Goal: Task Accomplishment & Management: Manage account settings

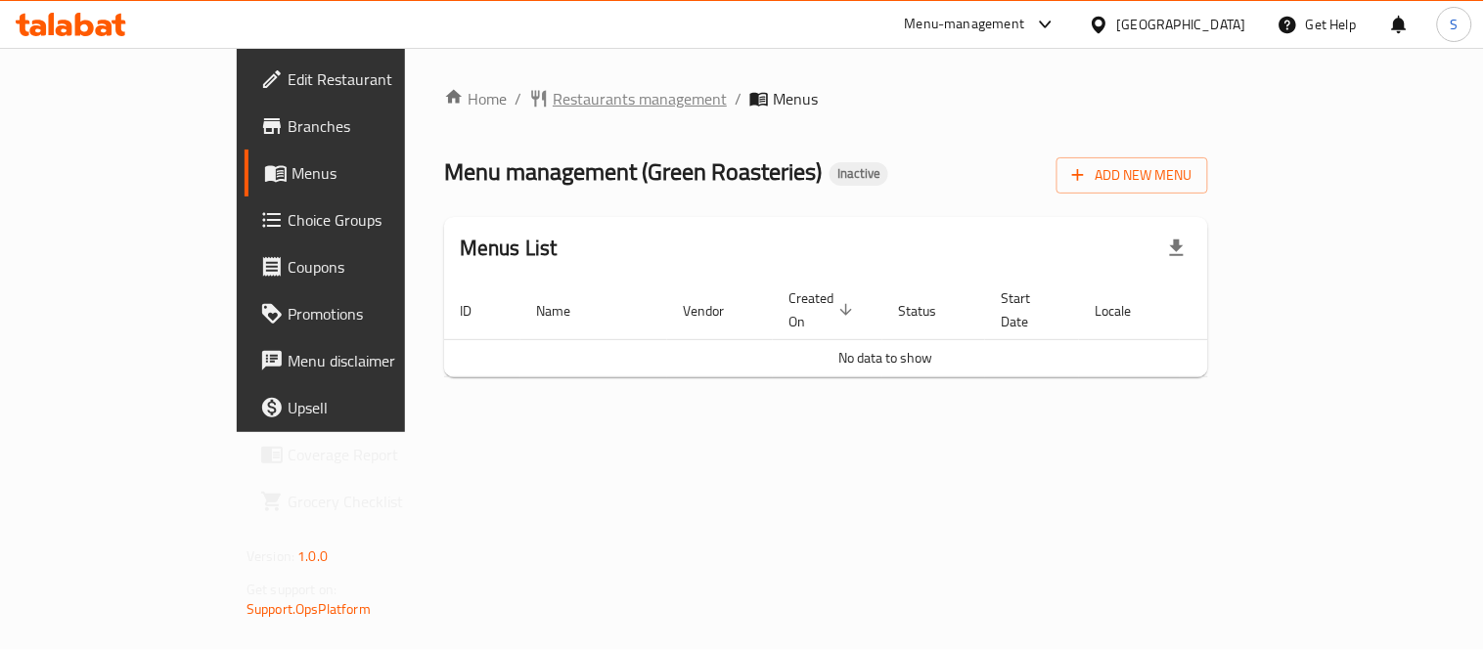
click at [553, 87] on span "Restaurants management" at bounding box center [640, 98] width 174 height 23
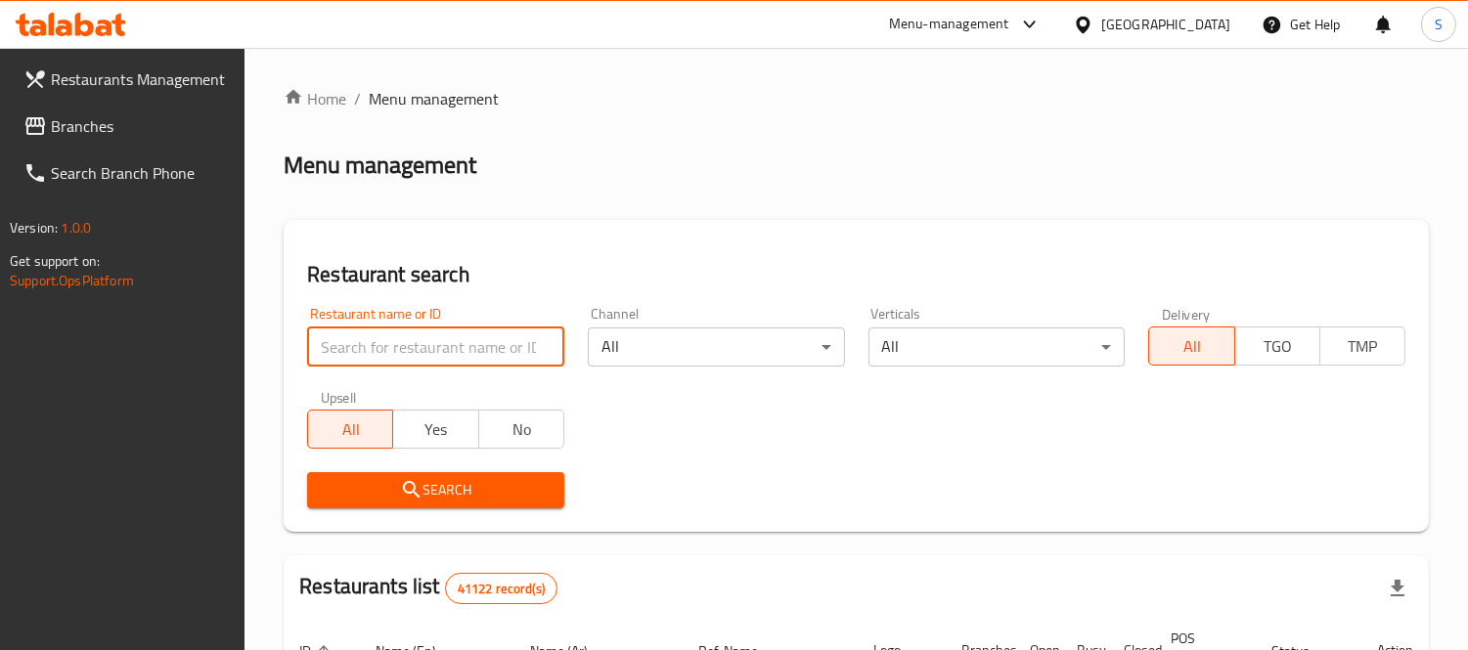
paste input "Pure Nutrition Center"
type input "Pure Nutrition Center"
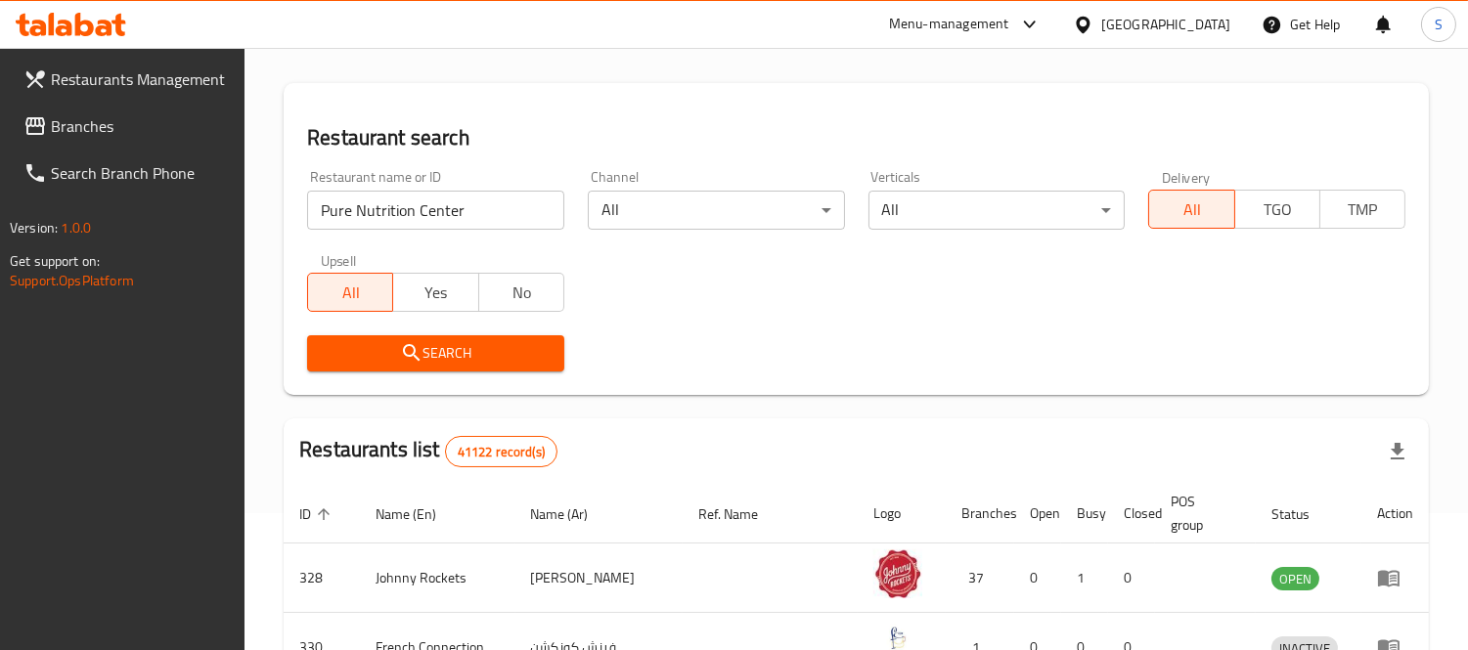
scroll to position [434, 0]
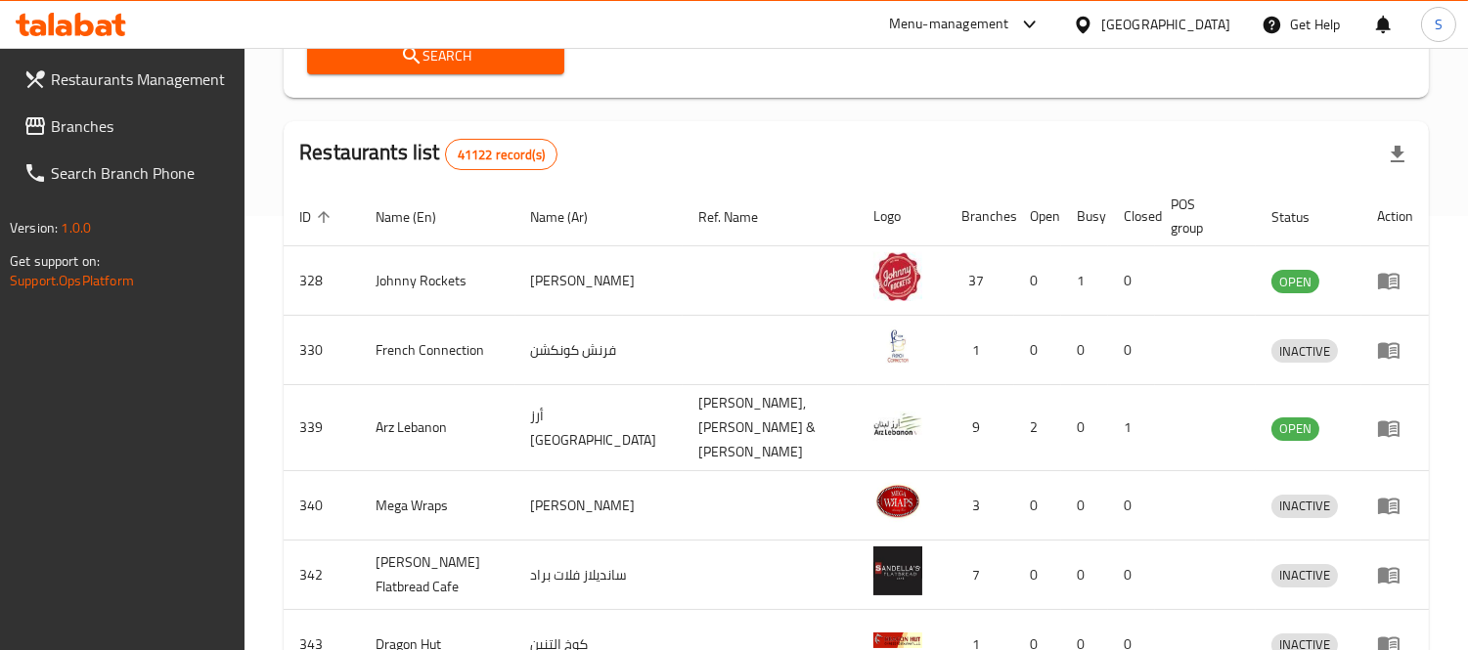
click at [363, 64] on span "Search" at bounding box center [436, 56] width 226 height 24
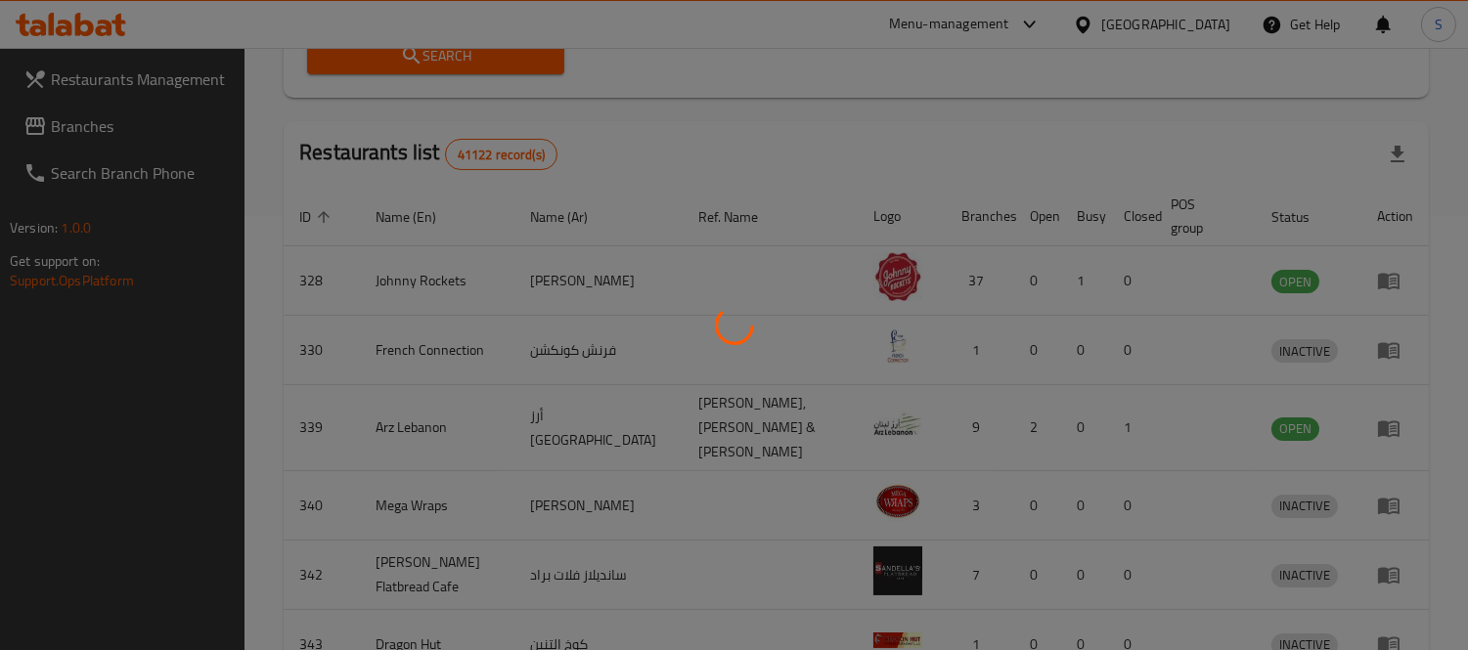
scroll to position [148, 0]
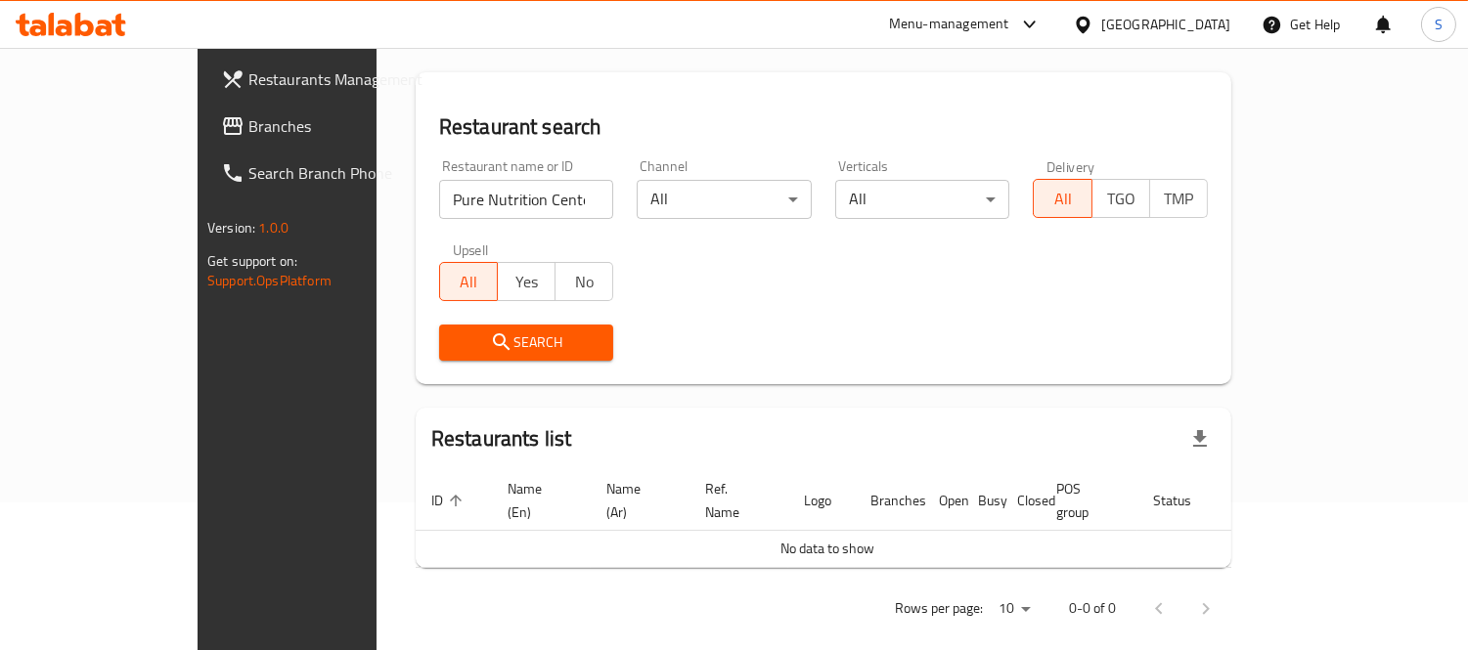
click at [1131, 8] on div "[GEOGRAPHIC_DATA]" at bounding box center [1151, 24] width 189 height 47
click at [1117, 32] on div "[GEOGRAPHIC_DATA]" at bounding box center [1165, 25] width 129 height 22
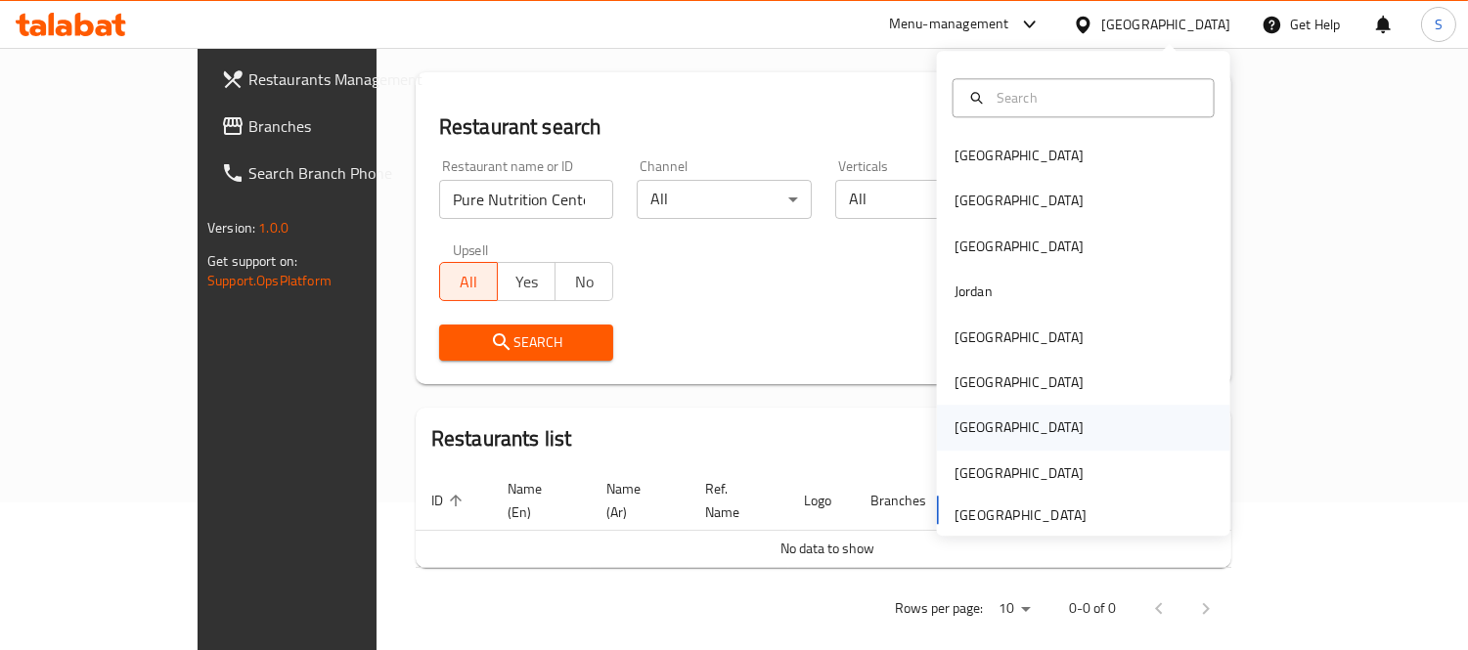
click at [988, 424] on div "[GEOGRAPHIC_DATA]" at bounding box center [1083, 428] width 293 height 45
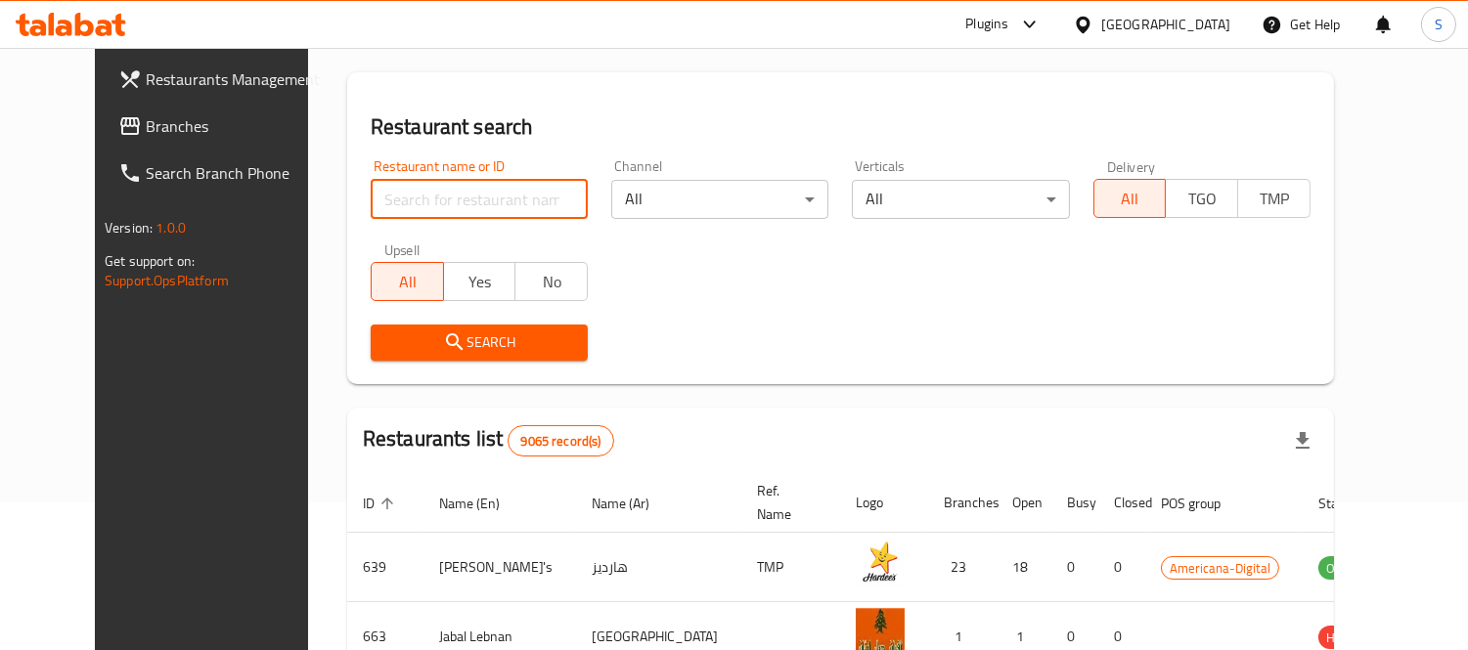
paste input "Pure Nutrition Center"
type input "Pure Nutrition Center"
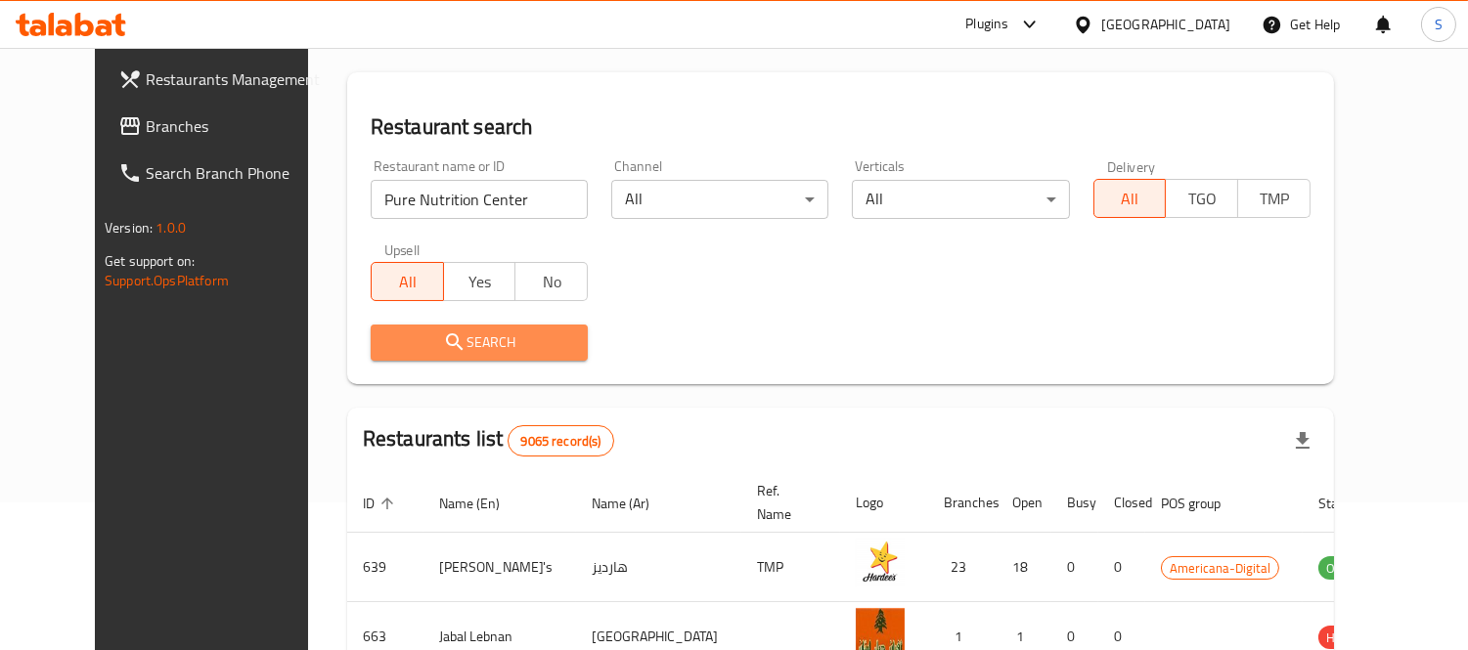
click at [519, 344] on span "Search" at bounding box center [479, 343] width 186 height 24
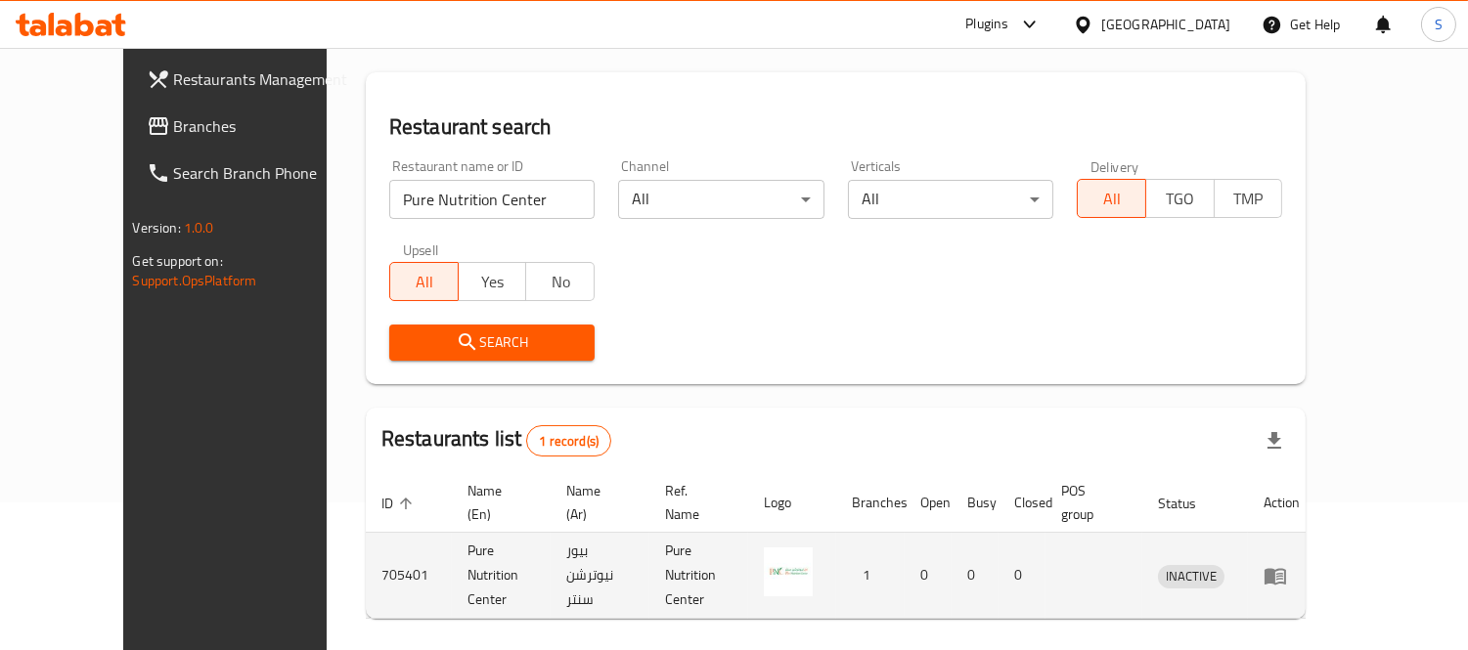
click at [1286, 568] on icon "enhanced table" at bounding box center [1276, 576] width 22 height 17
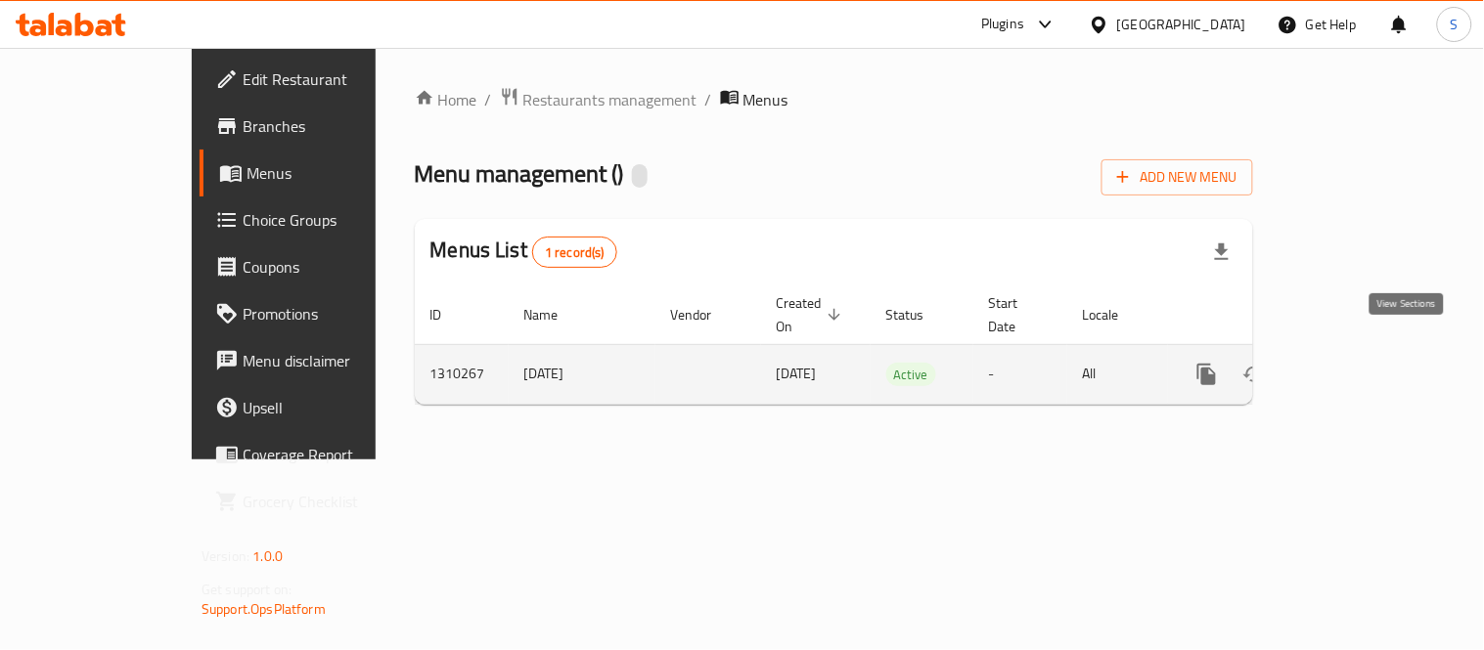
click at [1357, 366] on icon "enhanced table" at bounding box center [1348, 375] width 18 height 18
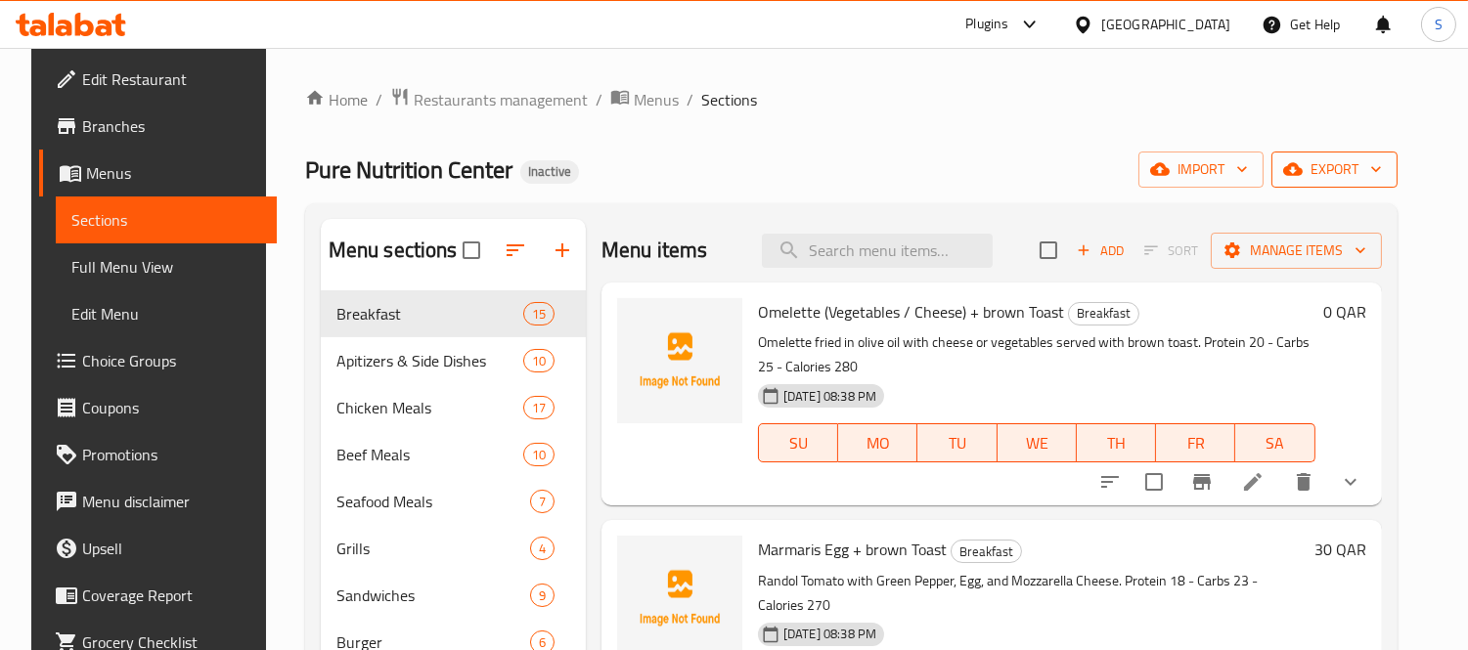
click at [1367, 187] on button "export" at bounding box center [1334, 170] width 126 height 36
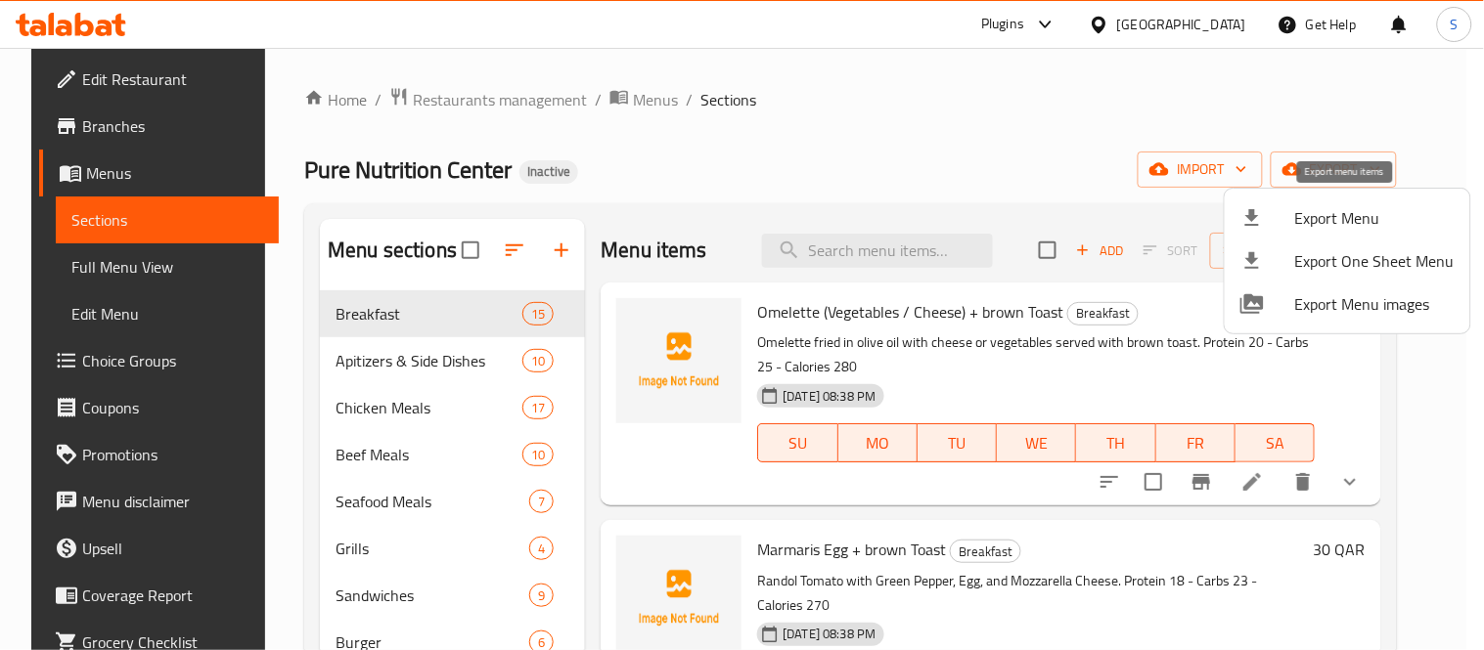
click at [1288, 220] on div at bounding box center [1267, 217] width 55 height 23
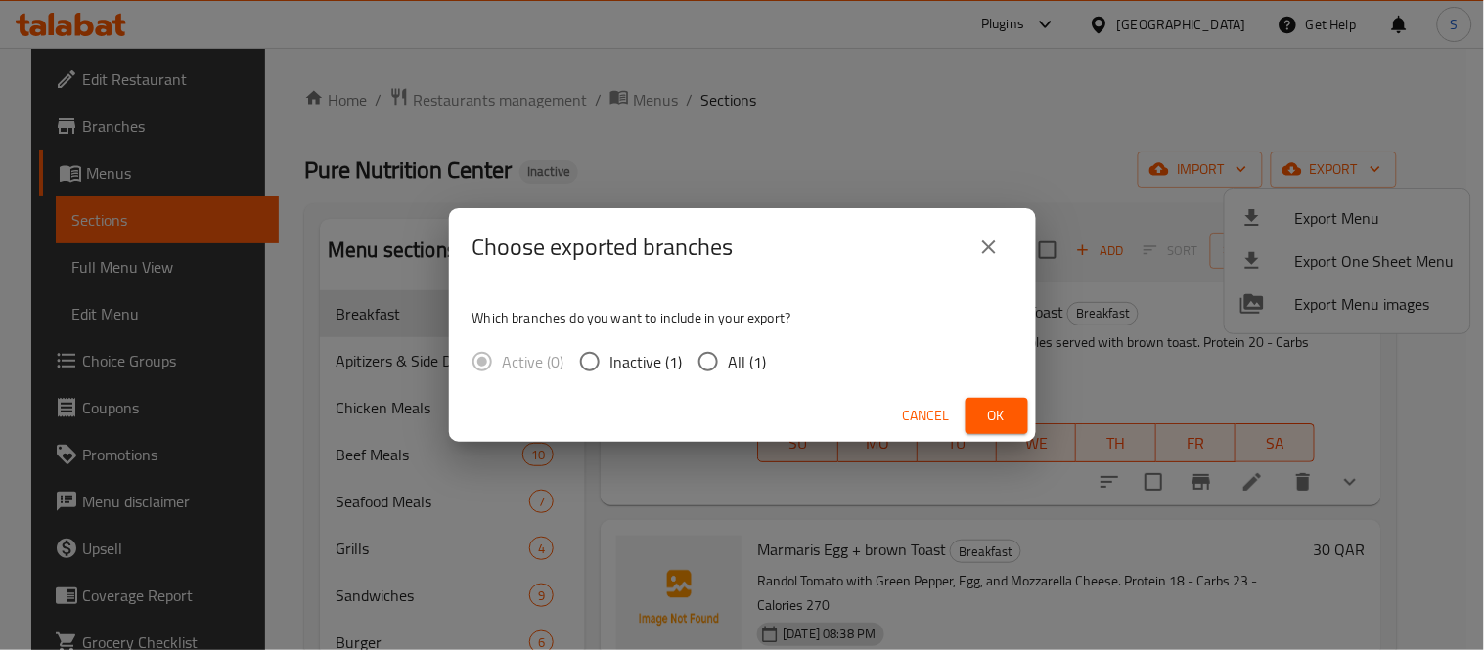
click at [729, 364] on span "All (1)" at bounding box center [748, 361] width 38 height 23
click at [727, 364] on input "All (1)" at bounding box center [708, 361] width 41 height 41
radio input "true"
click at [981, 413] on span "Ok" at bounding box center [996, 416] width 31 height 24
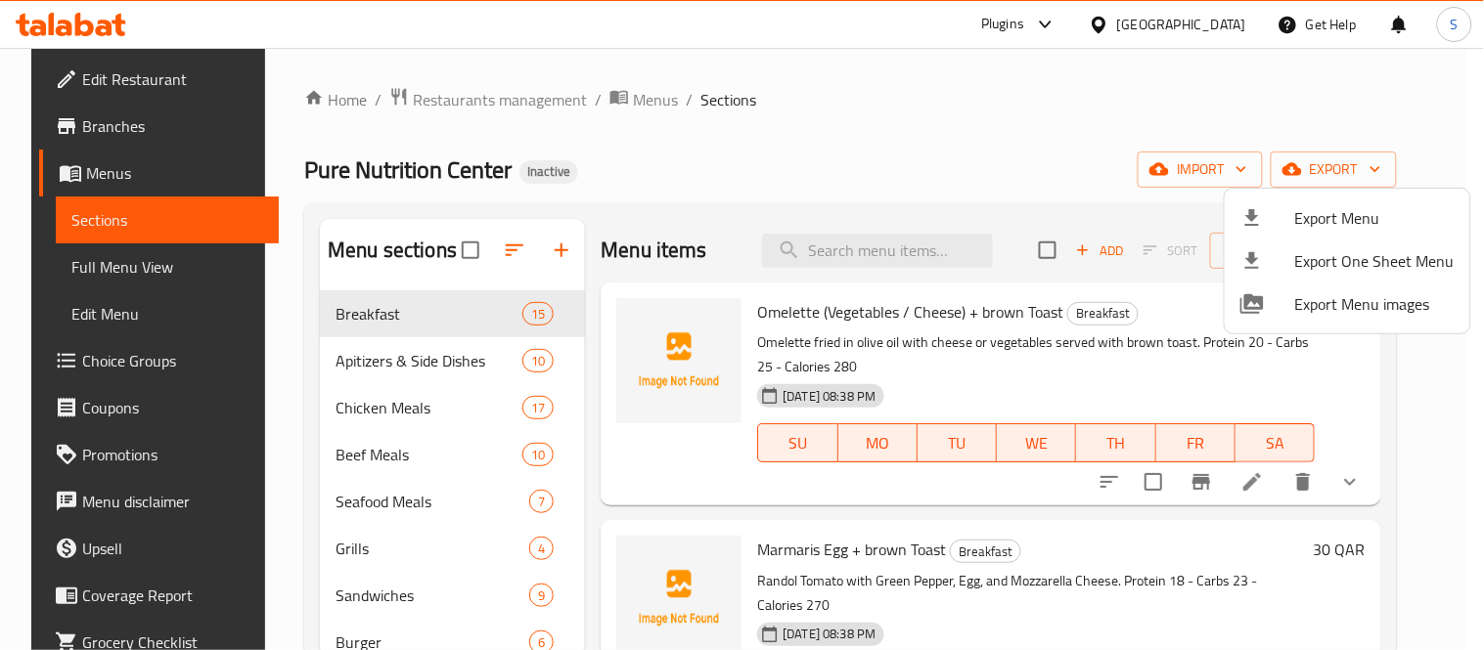
drag, startPoint x: 435, startPoint y: 141, endPoint x: 315, endPoint y: 189, distance: 129.5
click at [435, 141] on div at bounding box center [742, 325] width 1484 height 650
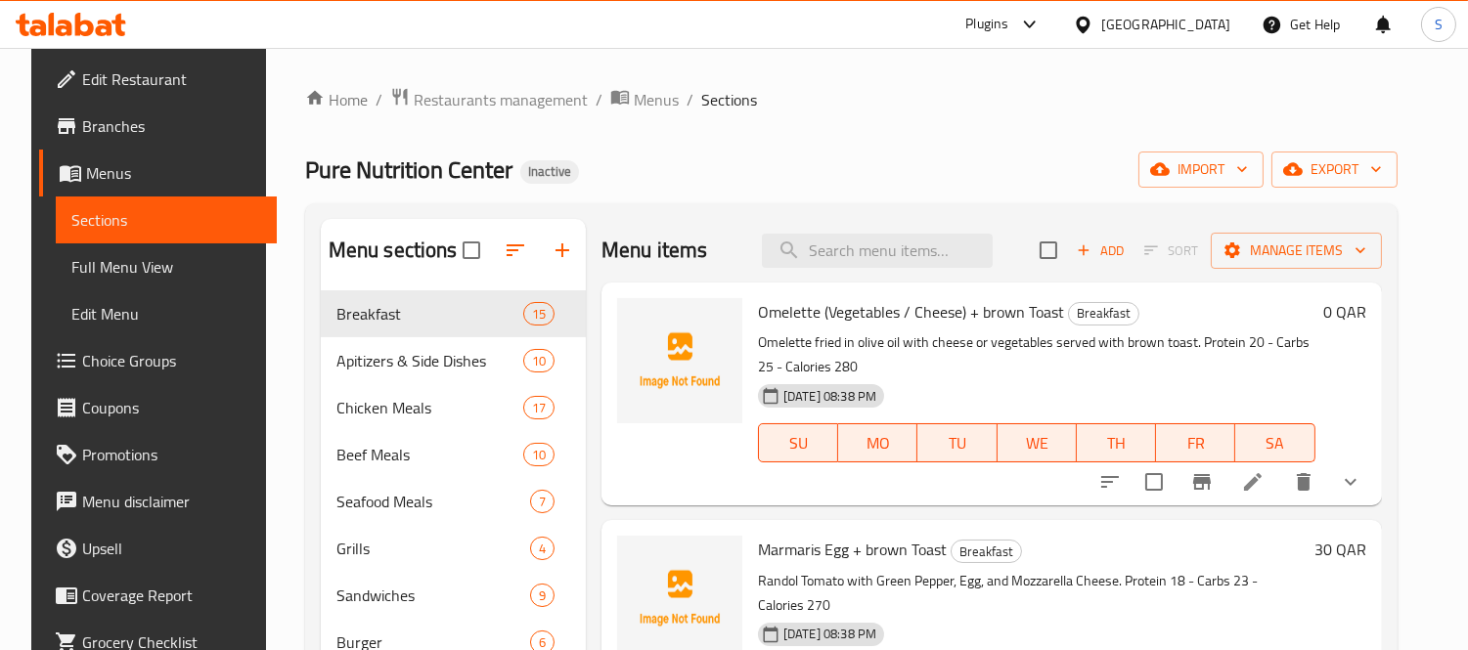
click at [153, 257] on span "Full Menu View" at bounding box center [166, 266] width 190 height 23
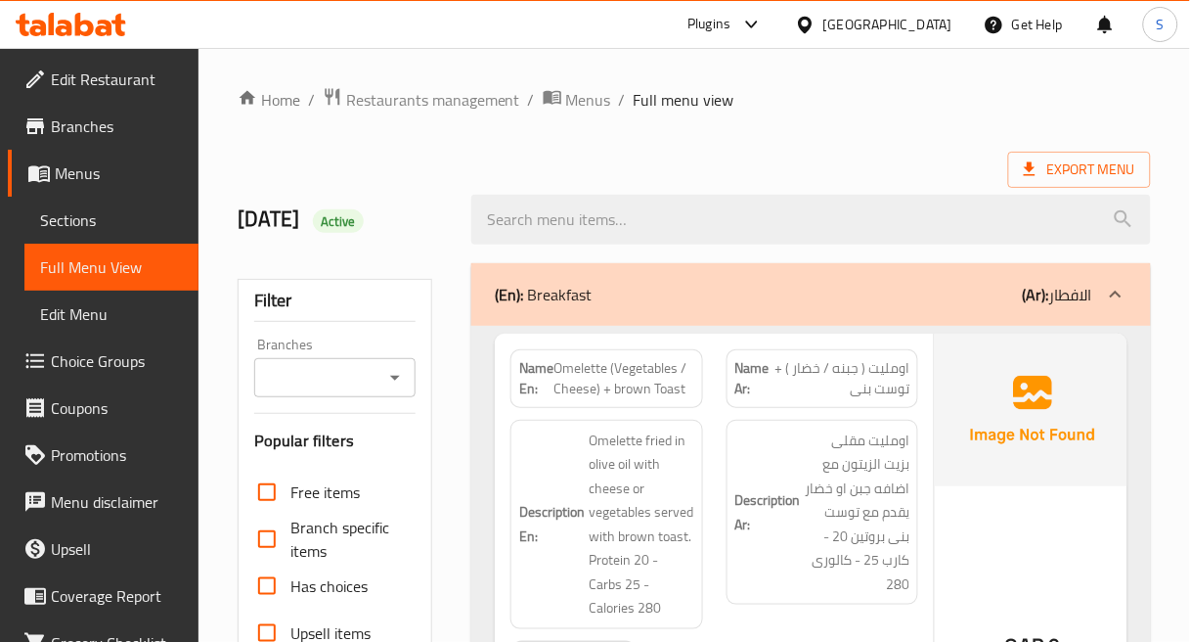
click at [774, 435] on h6 "Description Ar: اومليت مقلى بزيت الزيتون مع اضافه جبن او خضار يقدم مع توست بنى …" at bounding box center [822, 512] width 175 height 168
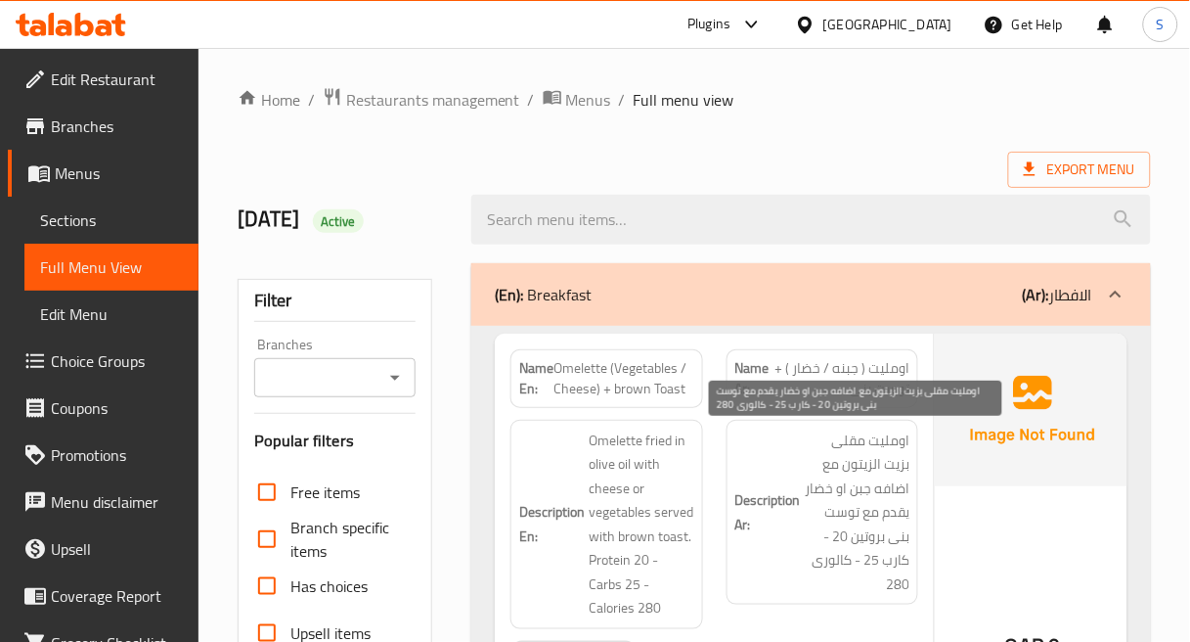
click at [837, 454] on span "اومليت مقلى بزيت الزيتون مع اضافه جبن او خضار يقدم مع توست بنى بروتين 20 - كارب…" at bounding box center [858, 512] width 106 height 168
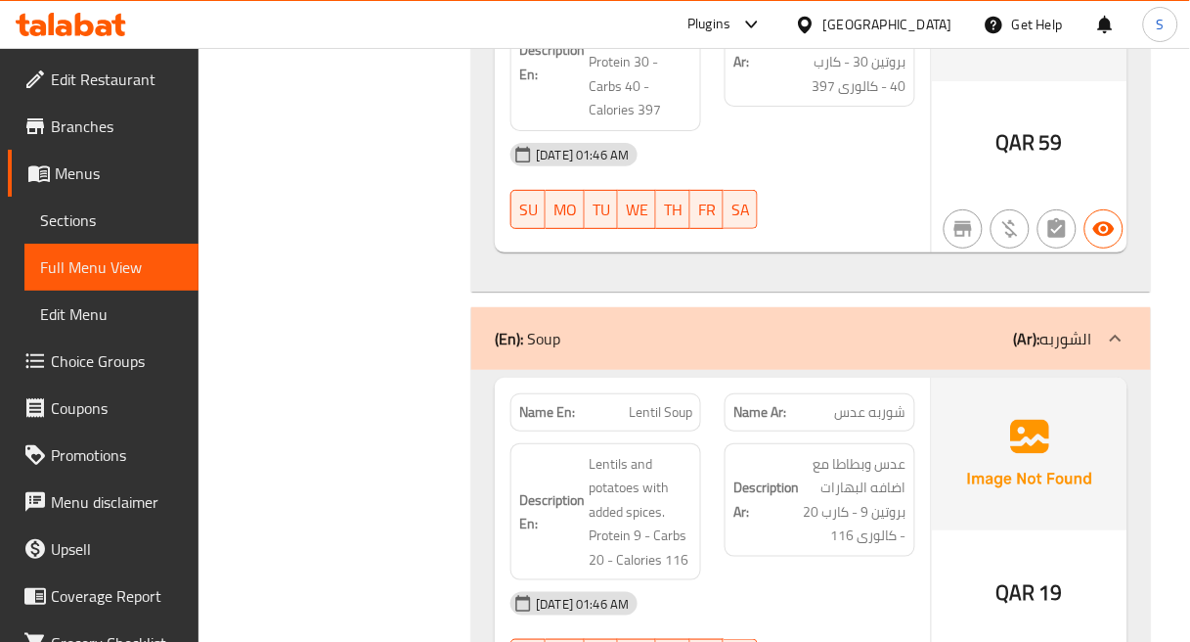
scroll to position [42909, 0]
